Goal: Find specific page/section: Find specific page/section

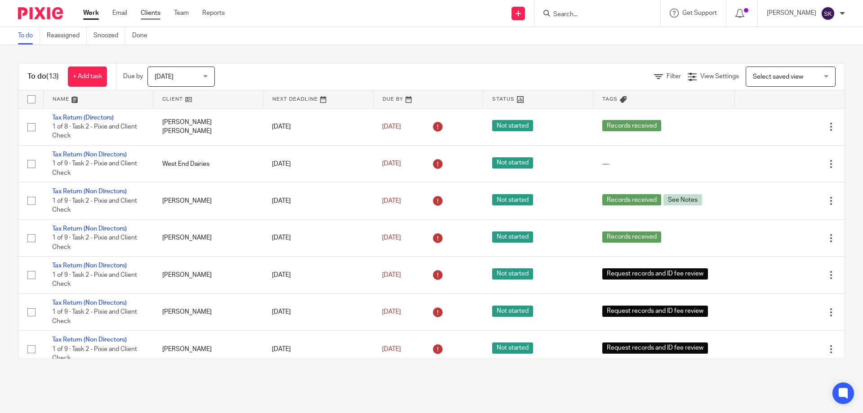
click at [154, 11] on link "Clients" at bounding box center [151, 13] width 20 height 9
click at [599, 12] on input "Search" at bounding box center [592, 15] width 81 height 8
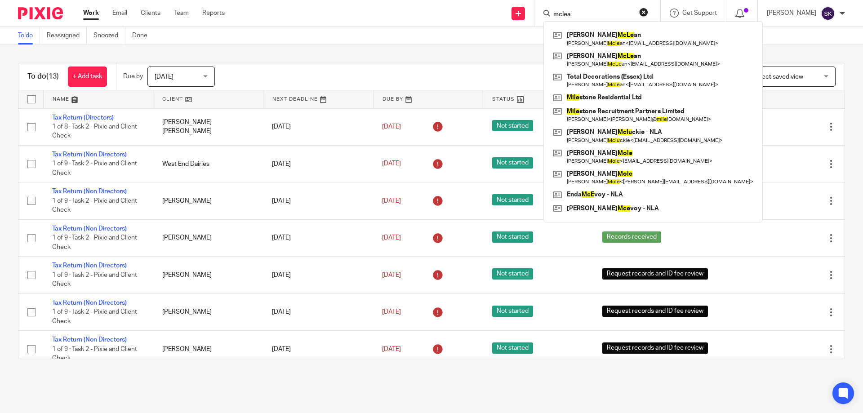
type input "mclean"
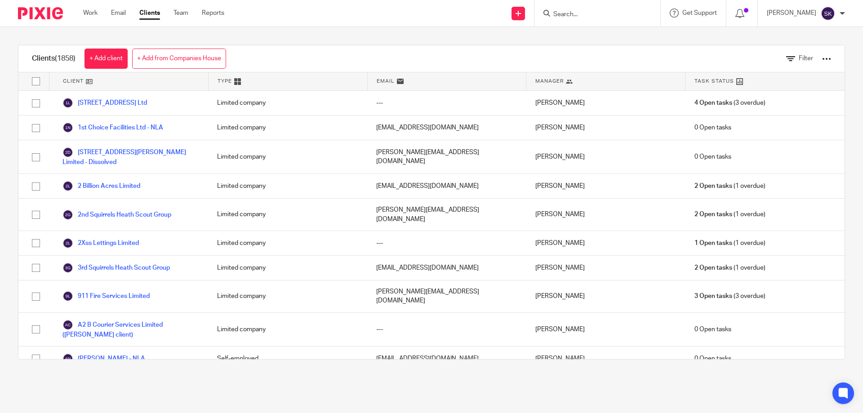
click at [577, 12] on input "Search" at bounding box center [592, 15] width 81 height 8
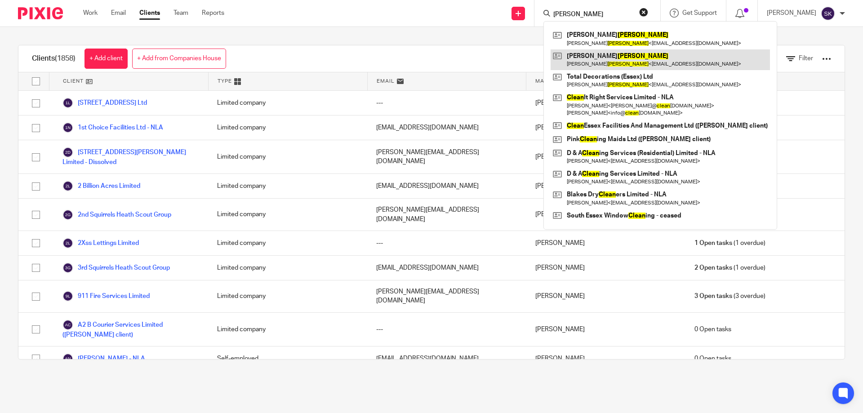
type input "mclean"
click at [617, 58] on link at bounding box center [659, 59] width 219 height 21
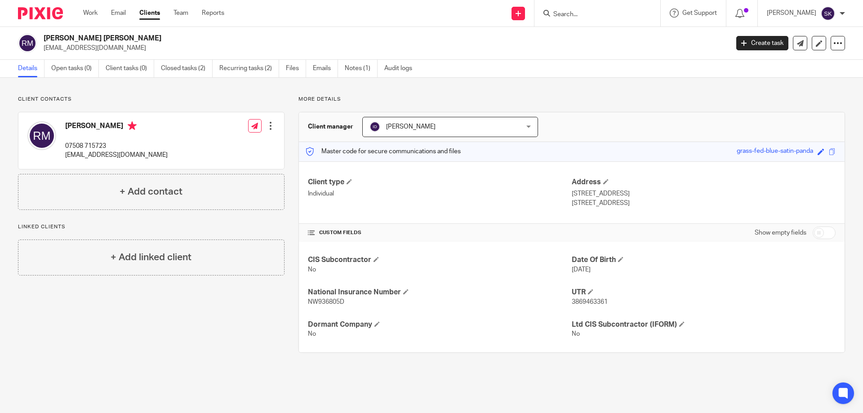
click at [589, 302] on span "3869463361" at bounding box center [590, 302] width 36 height 6
copy span "3869463361"
click at [583, 17] on input "Search" at bounding box center [592, 15] width 81 height 8
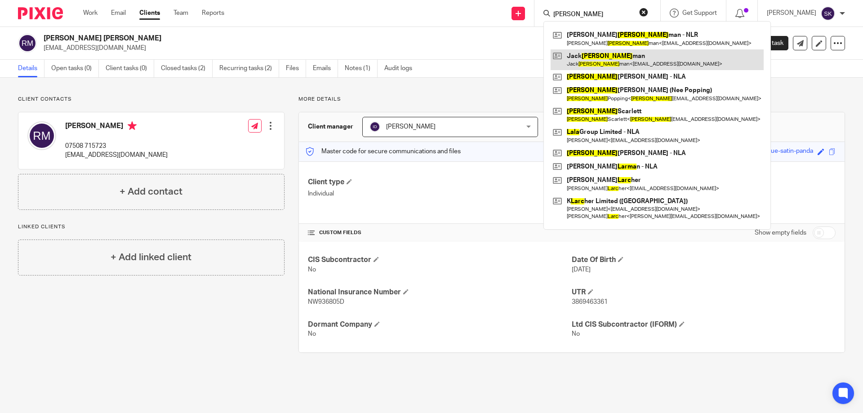
type input "[PERSON_NAME]"
click at [617, 57] on link at bounding box center [656, 59] width 213 height 21
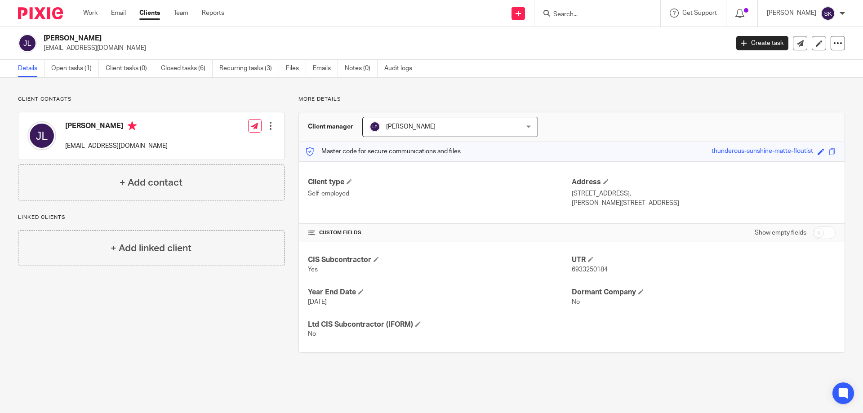
click at [600, 14] on input "Search" at bounding box center [592, 15] width 81 height 8
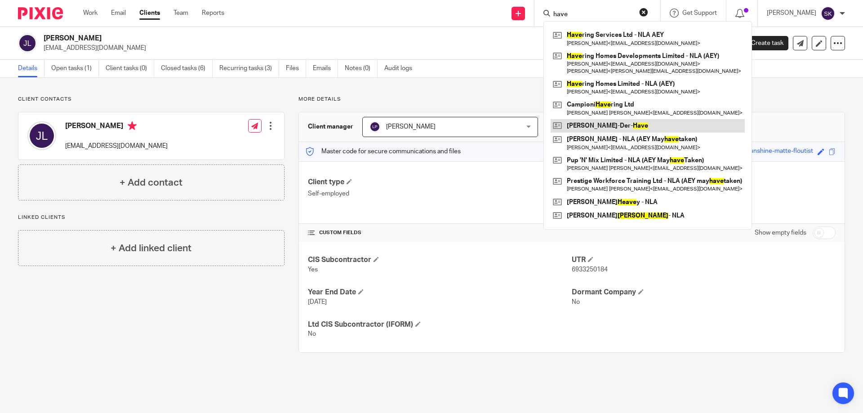
type input "have"
click at [630, 126] on link at bounding box center [647, 125] width 194 height 13
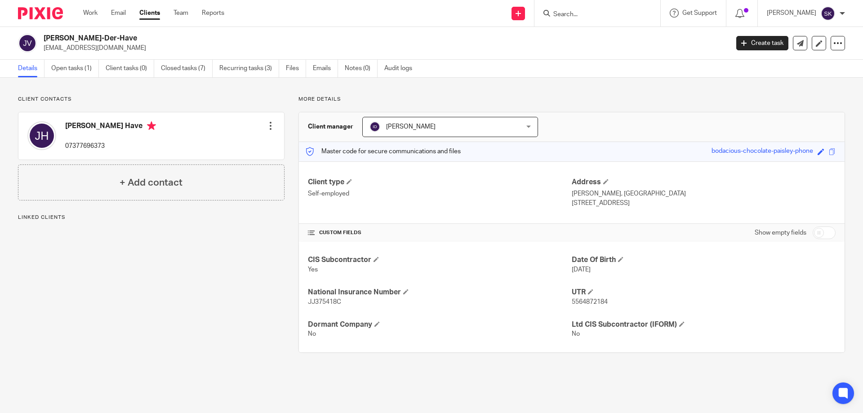
click at [575, 299] on span "5564872184" at bounding box center [590, 302] width 36 height 6
click at [574, 301] on span "5564872184" at bounding box center [590, 302] width 36 height 6
copy span "5564872184"
click at [97, 13] on link "Work" at bounding box center [90, 13] width 14 height 9
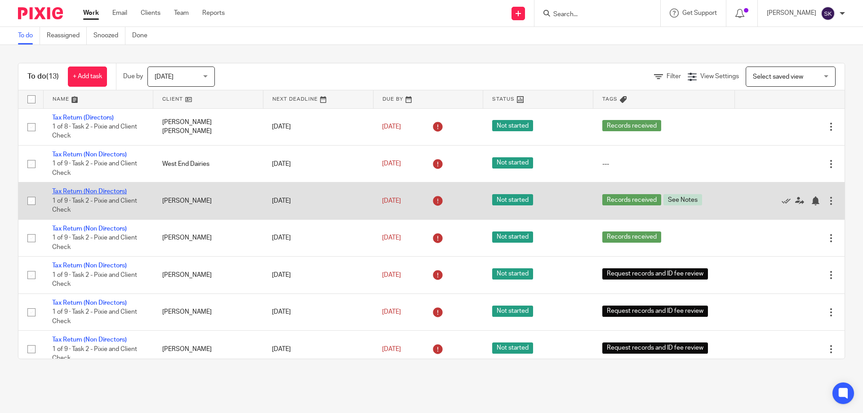
click at [112, 191] on link "Tax Return (Non Directors)" at bounding box center [89, 191] width 75 height 6
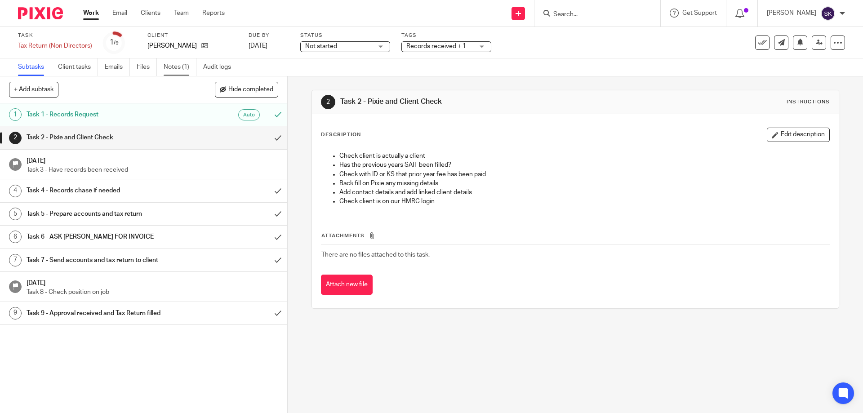
click at [183, 66] on link "Notes (1)" at bounding box center [180, 67] width 33 height 18
